Goal: Task Accomplishment & Management: Manage account settings

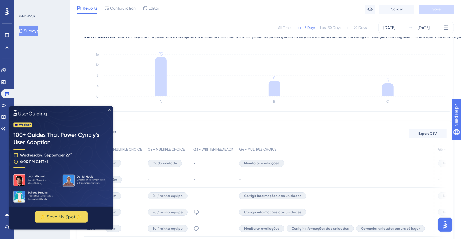
drag, startPoint x: 9, startPoint y: 106, endPoint x: 109, endPoint y: 108, distance: 99.2
click at [109, 108] on img at bounding box center [61, 156] width 104 height 100
drag, startPoint x: 109, startPoint y: 109, endPoint x: 118, endPoint y: 215, distance: 106.6
click at [109, 109] on icon "Close Preview" at bounding box center [109, 109] width 2 height 2
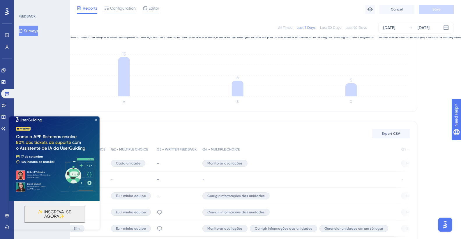
click at [97, 120] on icon "Close Preview" at bounding box center [96, 119] width 2 height 2
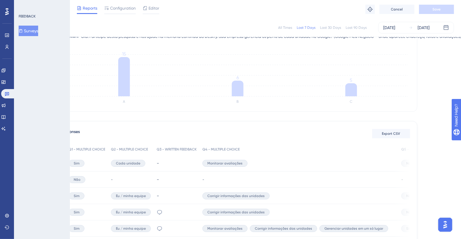
scroll to position [80, 0]
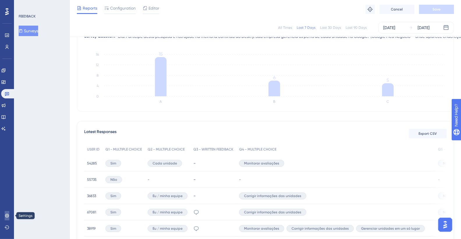
click at [9, 215] on icon at bounding box center [7, 216] width 4 height 4
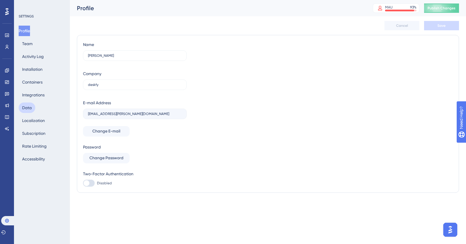
click at [32, 104] on button "Data" at bounding box center [27, 107] width 17 height 10
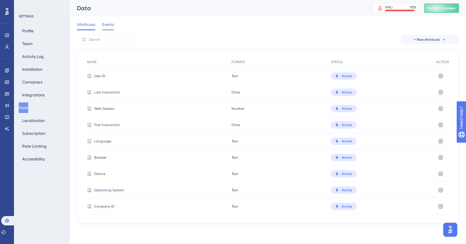
click at [110, 24] on span "Events" at bounding box center [108, 24] width 12 height 7
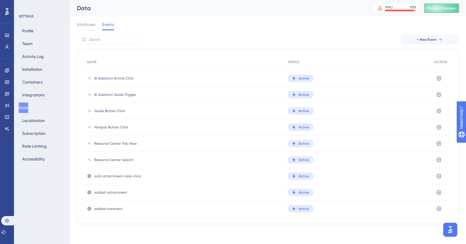
scroll to position [527, 0]
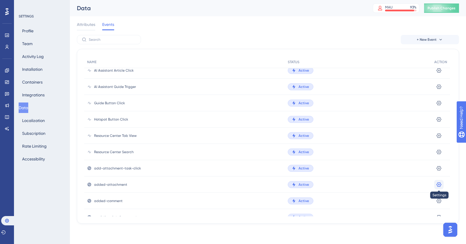
click at [440, 184] on icon at bounding box center [438, 184] width 5 height 5
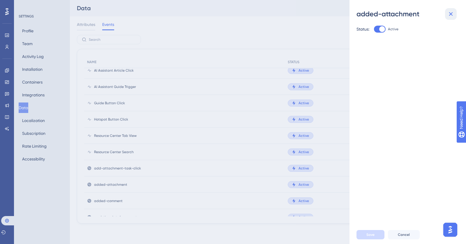
click at [451, 13] on icon at bounding box center [451, 14] width 4 height 4
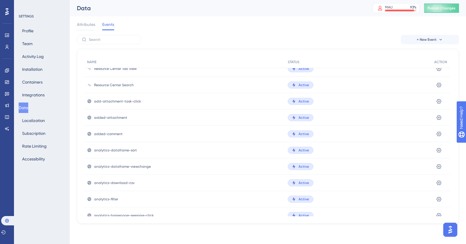
scroll to position [603, 0]
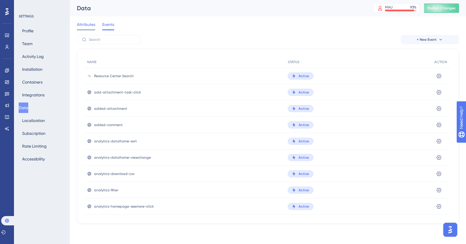
click at [89, 26] on span "Attributes" at bounding box center [86, 24] width 18 height 7
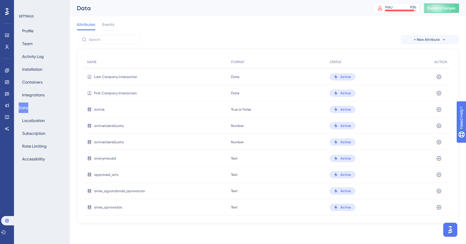
scroll to position [114, 0]
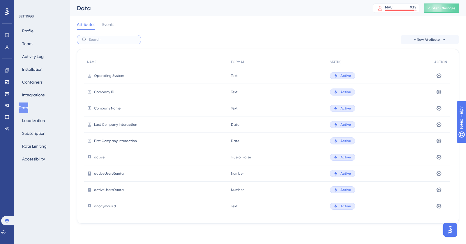
click at [110, 39] on input "text" at bounding box center [112, 40] width 47 height 4
type input "a"
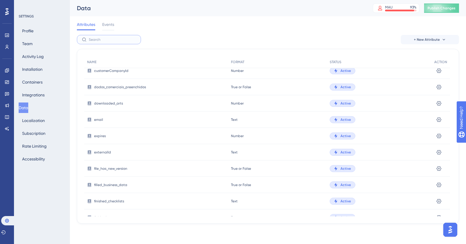
scroll to position [778, 0]
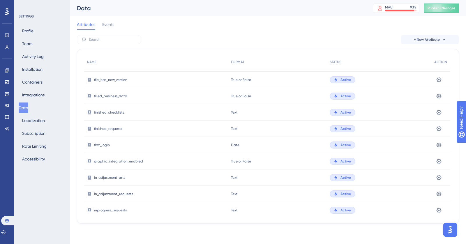
click at [233, 145] on span "Date" at bounding box center [235, 145] width 8 height 5
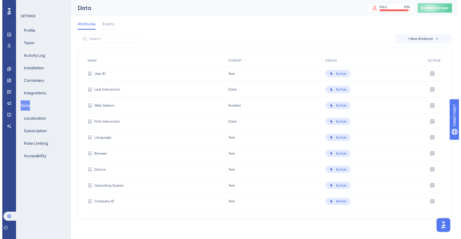
scroll to position [0, 0]
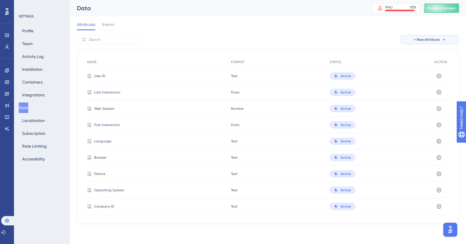
click at [418, 39] on span "+ New Attribute" at bounding box center [426, 39] width 26 height 5
click at [420, 58] on span "Custom Attribute" at bounding box center [425, 56] width 32 height 7
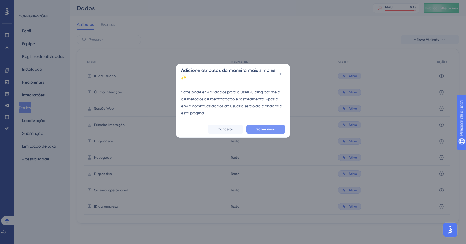
click at [267, 129] on font "Saber mais" at bounding box center [265, 129] width 19 height 4
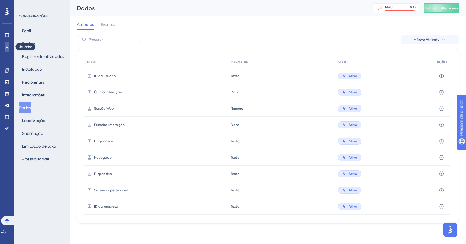
click at [7, 49] on icon at bounding box center [7, 47] width 5 height 5
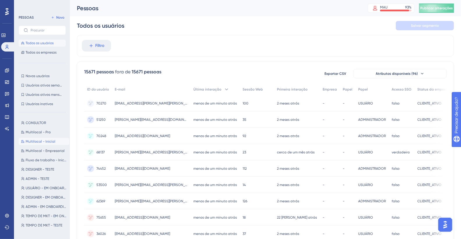
click at [49, 141] on font "Multilocal - Inicial" at bounding box center [41, 141] width 30 height 4
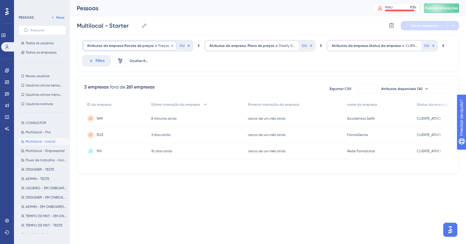
click at [139, 46] on font "Atributos da empresa.Pacote de preços" at bounding box center [120, 46] width 67 height 4
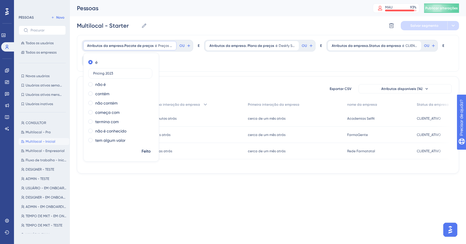
click at [224, 65] on div "Atributos da empresa.Pacote de preços é Preços 2023 Preços 2023 Remover é Prici…" at bounding box center [268, 53] width 382 height 37
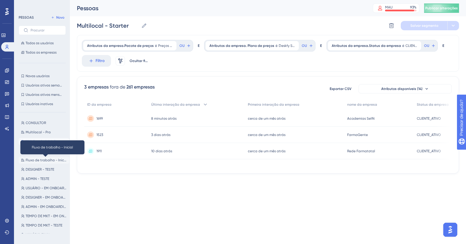
click at [50, 159] on font "Fluxo de trabalho - Inicial" at bounding box center [47, 160] width 42 height 4
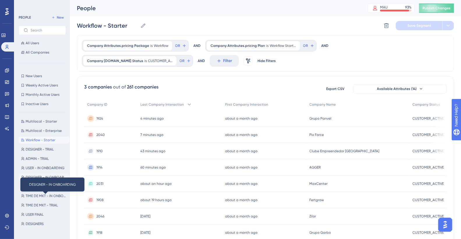
scroll to position [79, 0]
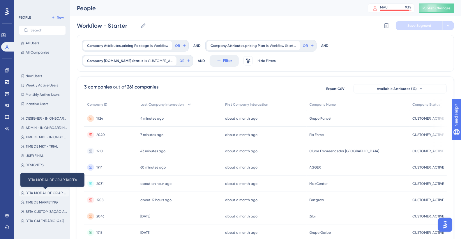
click at [42, 192] on span "BETA MODAL DE CRIAR TAREFA" at bounding box center [46, 193] width 41 height 5
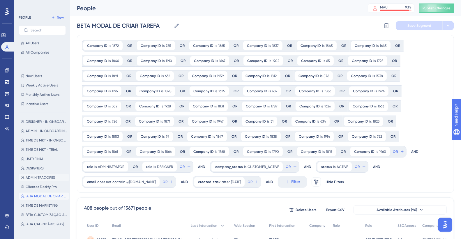
scroll to position [79, 0]
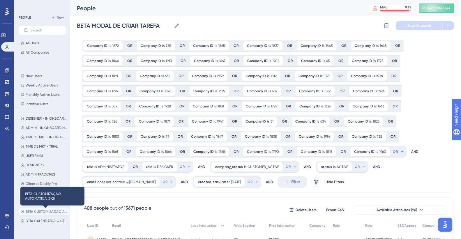
click at [55, 211] on span "BETA CUSTOMIZAÇÃO AUTOMÁTICA (2+2)" at bounding box center [46, 211] width 41 height 5
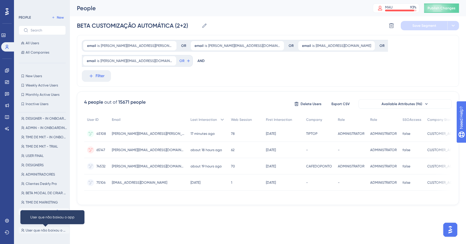
click at [49, 230] on span "User que não baixou o app" at bounding box center [46, 230] width 41 height 5
type input "User que não baixou o app"
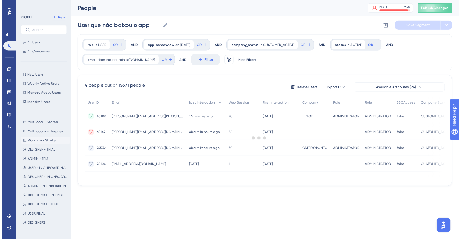
scroll to position [0, 0]
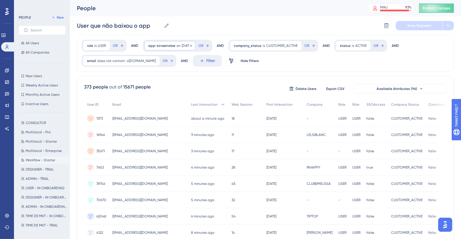
click at [164, 44] on span "app-screenview" at bounding box center [161, 45] width 27 height 5
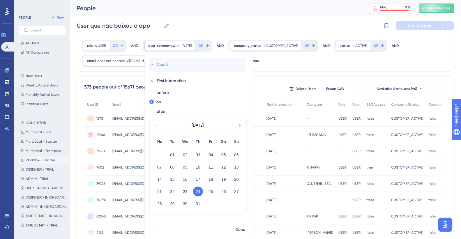
click at [159, 67] on span "Count" at bounding box center [162, 64] width 11 height 7
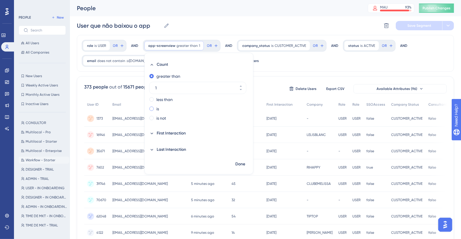
click at [160, 110] on div "is" at bounding box center [197, 108] width 97 height 7
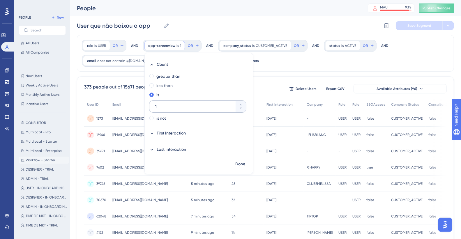
click at [173, 110] on div "1" at bounding box center [192, 107] width 86 height 12
click at [173, 110] on input "1" at bounding box center [194, 106] width 79 height 7
click at [9, 214] on link at bounding box center [7, 215] width 5 height 9
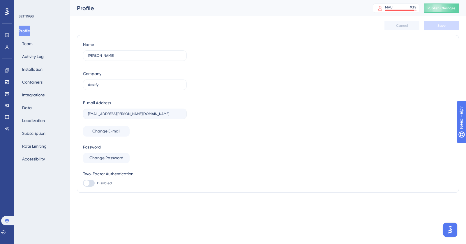
click at [36, 102] on div "Profile Team Activity Log Installation Containers Integrations Data Localizatio…" at bounding box center [42, 95] width 47 height 138
click at [31, 108] on button "Data" at bounding box center [27, 107] width 17 height 10
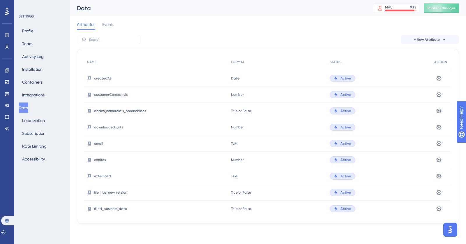
scroll to position [667, 0]
drag, startPoint x: 224, startPoint y: 60, endPoint x: 261, endPoint y: 61, distance: 37.2
click at [261, 61] on div "NAME FORMAT STATUS ACTION User ID Text Text Active Settings Last Interaction Da…" at bounding box center [266, 209] width 365 height 1641
click at [439, 141] on icon at bounding box center [439, 142] width 6 height 6
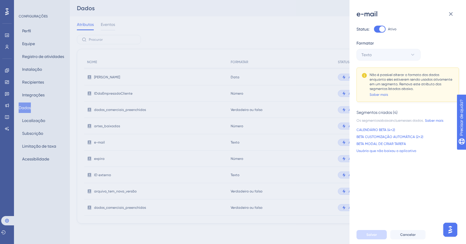
click at [321, 131] on div "e-mail Status: Ativo Formatar Texto Não é possível alterar o formato dos dados …" at bounding box center [233, 122] width 466 height 244
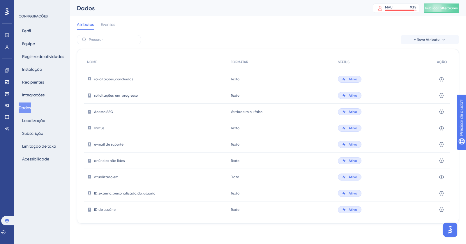
scroll to position [1478, 0]
drag, startPoint x: 245, startPoint y: 95, endPoint x: 272, endPoint y: 95, distance: 27.3
click at [245, 95] on div "Texto Texto" at bounding box center [281, 96] width 107 height 16
click at [441, 96] on icon at bounding box center [441, 97] width 6 height 6
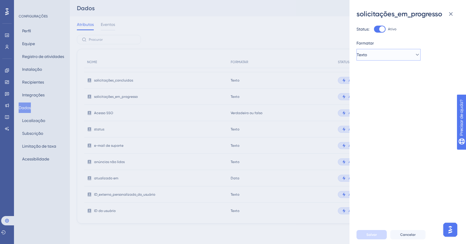
click at [380, 52] on button "Texto" at bounding box center [388, 55] width 64 height 12
click at [447, 13] on icon at bounding box center [450, 13] width 7 height 7
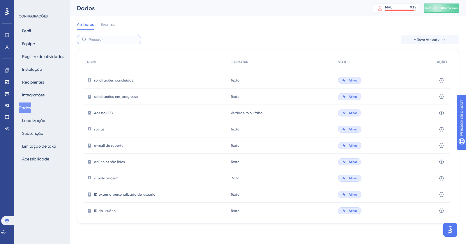
click at [115, 38] on input "text" at bounding box center [112, 40] width 47 height 4
click at [111, 24] on font "Eventos" at bounding box center [108, 24] width 14 height 5
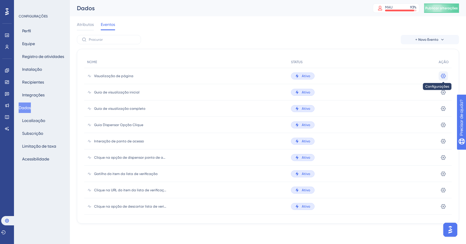
click at [441, 74] on icon at bounding box center [443, 76] width 6 height 6
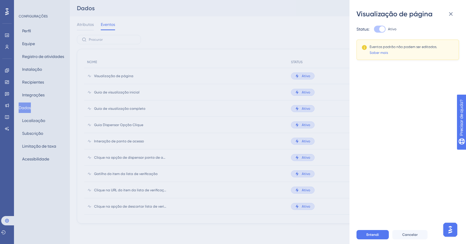
drag, startPoint x: 209, startPoint y: 35, endPoint x: 219, endPoint y: 43, distance: 13.1
click at [209, 36] on div "Visualização de página Status: Ativo Eventos padrão não podem ser editados. Sab…" at bounding box center [233, 122] width 466 height 244
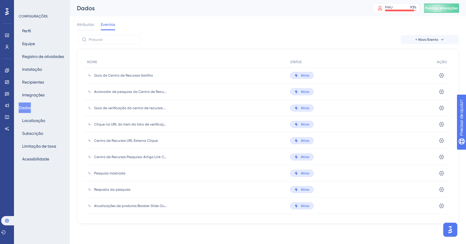
scroll to position [465, 0]
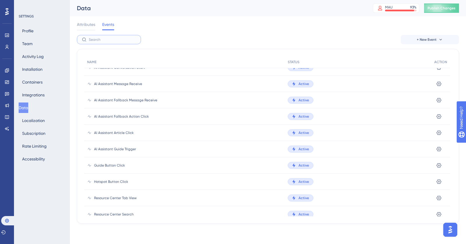
click at [98, 40] on input "text" at bounding box center [112, 40] width 47 height 4
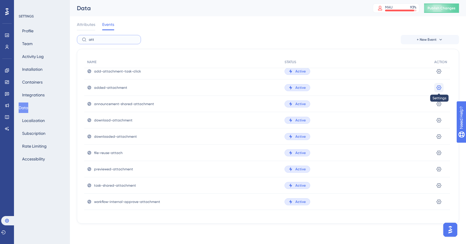
type input "att"
click at [439, 89] on icon at bounding box center [439, 88] width 6 height 6
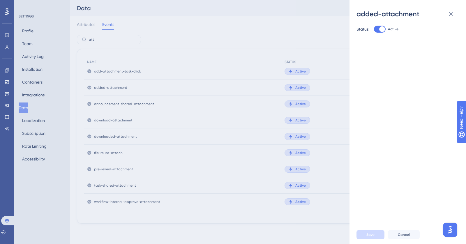
drag, startPoint x: 381, startPoint y: 70, endPoint x: 390, endPoint y: 75, distance: 10.4
click at [382, 71] on div "Status: Active" at bounding box center [409, 122] width 107 height 207
click at [454, 14] on button at bounding box center [451, 14] width 12 height 12
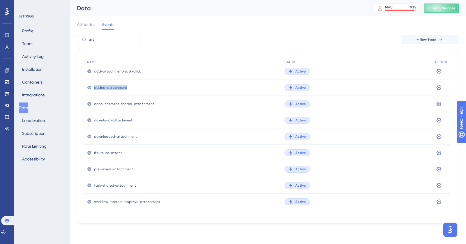
drag, startPoint x: 94, startPoint y: 88, endPoint x: 305, endPoint y: 74, distance: 212.0
click at [132, 87] on div "added-attachment" at bounding box center [182, 87] width 197 height 16
click at [439, 86] on icon at bounding box center [439, 88] width 6 height 6
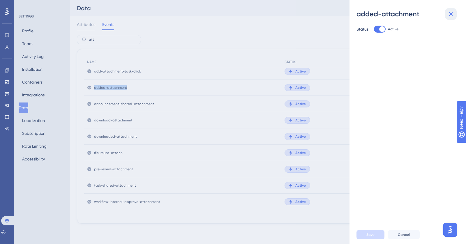
click at [447, 14] on icon at bounding box center [450, 13] width 7 height 7
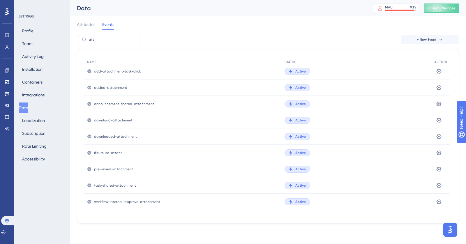
click at [125, 85] on div "added-attachment" at bounding box center [182, 87] width 197 height 16
drag, startPoint x: 127, startPoint y: 87, endPoint x: 94, endPoint y: 87, distance: 33.2
click at [94, 87] on div "added-attachment" at bounding box center [182, 87] width 197 height 16
copy span "added-attachment"
